Goal: Navigation & Orientation: Find specific page/section

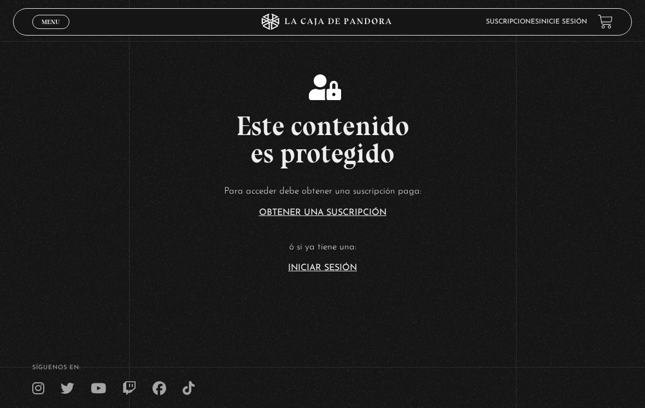
click at [45, 16] on link "Menu Cerrar" at bounding box center [50, 22] width 37 height 14
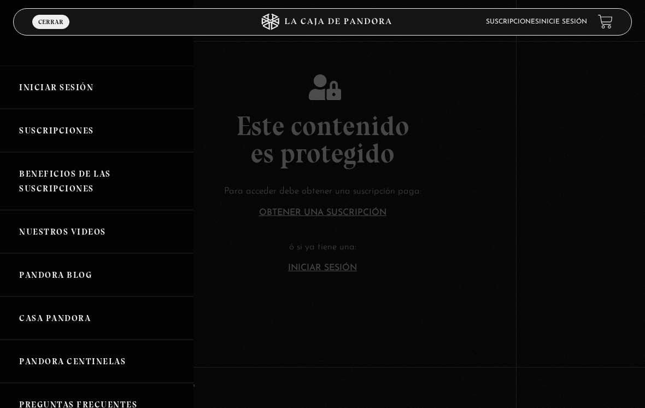
click at [563, 17] on li "Inicie sesión" at bounding box center [563, 21] width 48 height 15
click at [576, 24] on link "Inicie sesión" at bounding box center [563, 22] width 48 height 7
click at [563, 21] on link "Inicie sesión" at bounding box center [563, 22] width 48 height 7
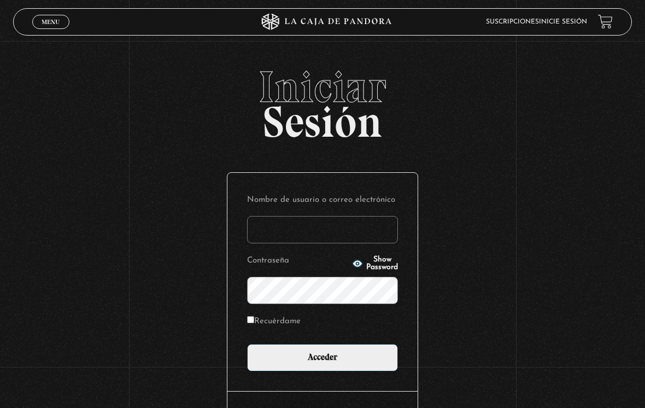
type input "[EMAIL_ADDRESS][DOMAIN_NAME]"
click at [322, 360] on input "Acceder" at bounding box center [322, 357] width 151 height 27
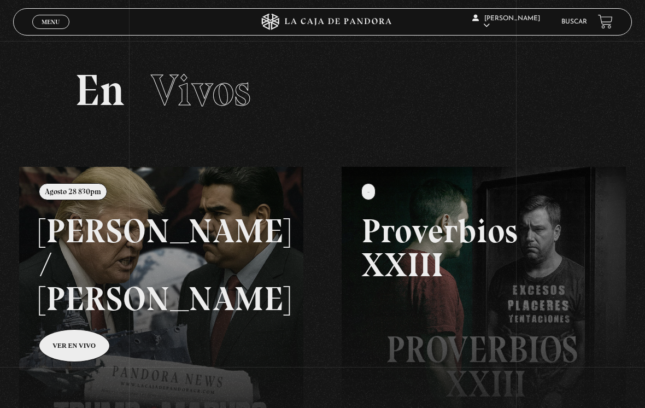
click at [154, 268] on link at bounding box center [341, 371] width 645 height 408
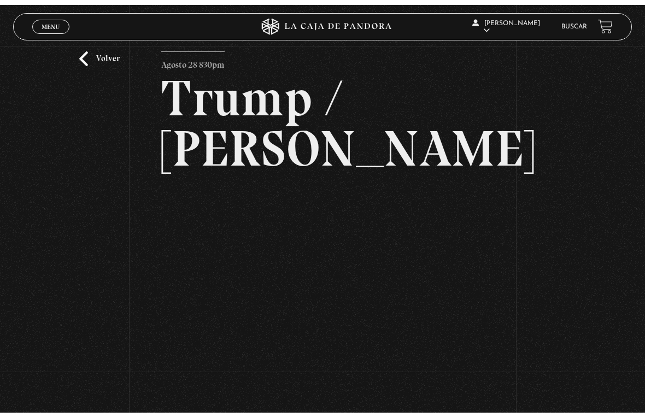
scroll to position [13, 0]
